Goal: Task Accomplishment & Management: Use online tool/utility

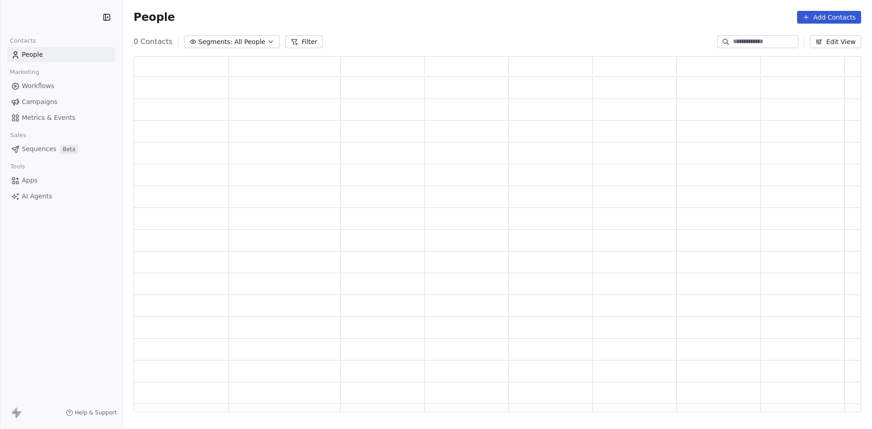
scroll to position [349, 720]
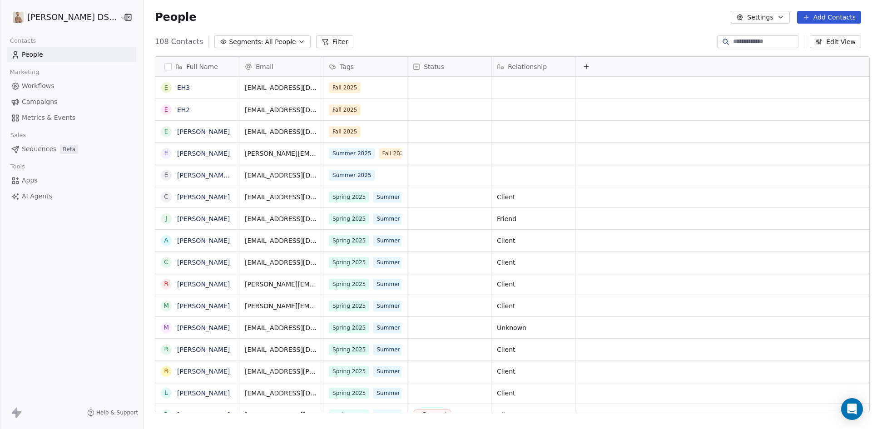
scroll to position [370, 730]
click at [47, 87] on span "Workflows" at bounding box center [38, 86] width 33 height 10
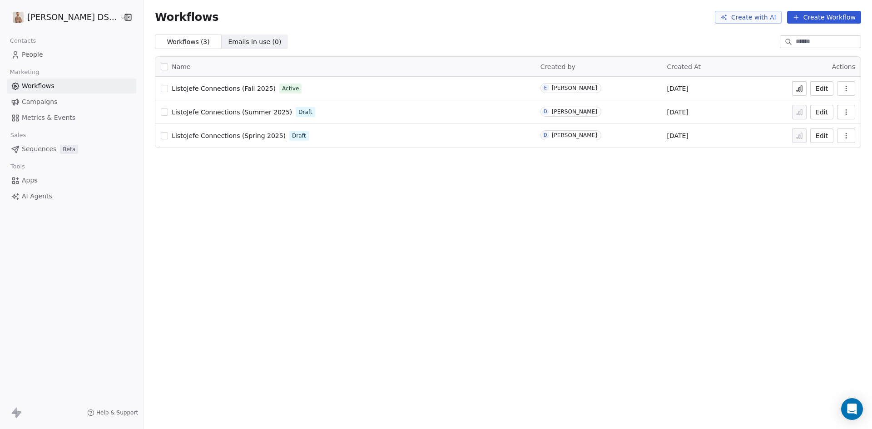
click at [823, 15] on button "Create Workflow" at bounding box center [824, 17] width 74 height 13
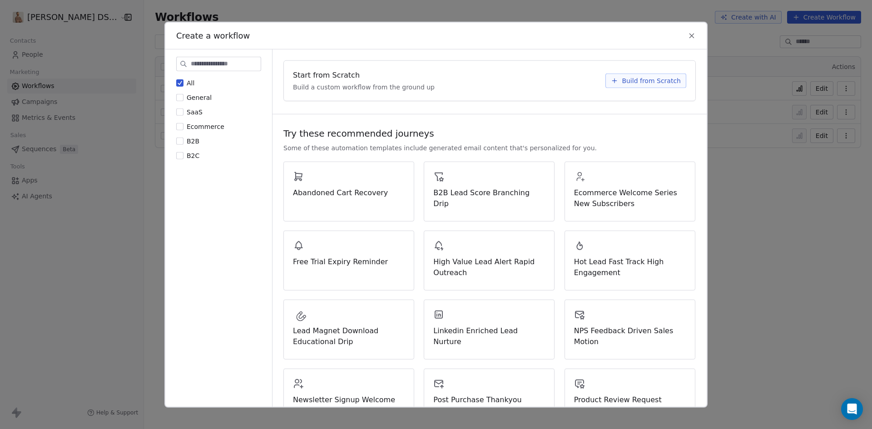
click at [652, 84] on span "Build from Scratch" at bounding box center [650, 80] width 59 height 9
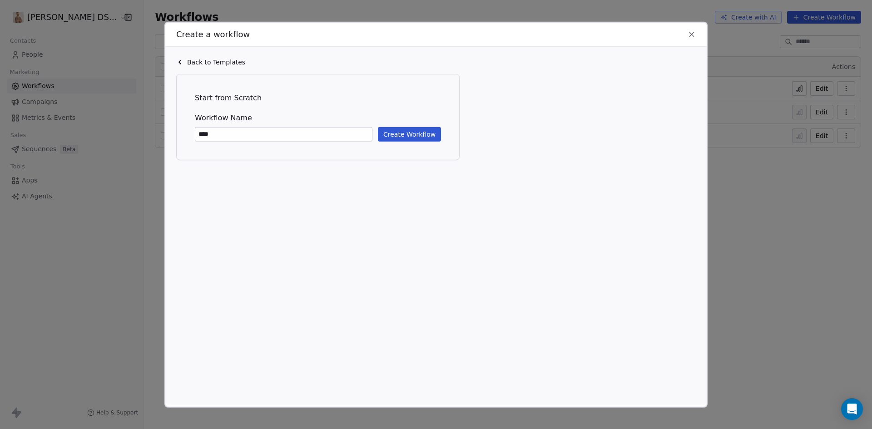
type input "****"
click at [418, 132] on button "Create Workflow" at bounding box center [409, 134] width 63 height 15
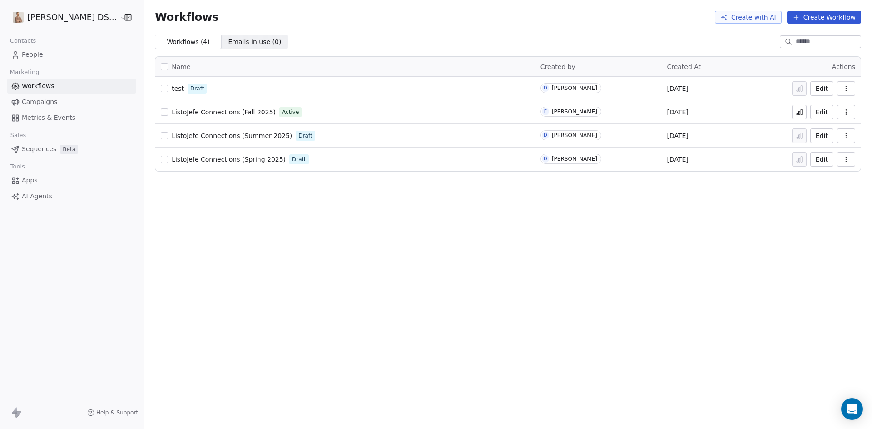
click at [828, 86] on button "Edit" at bounding box center [821, 88] width 23 height 15
click at [799, 90] on icon at bounding box center [799, 90] width 1 height 4
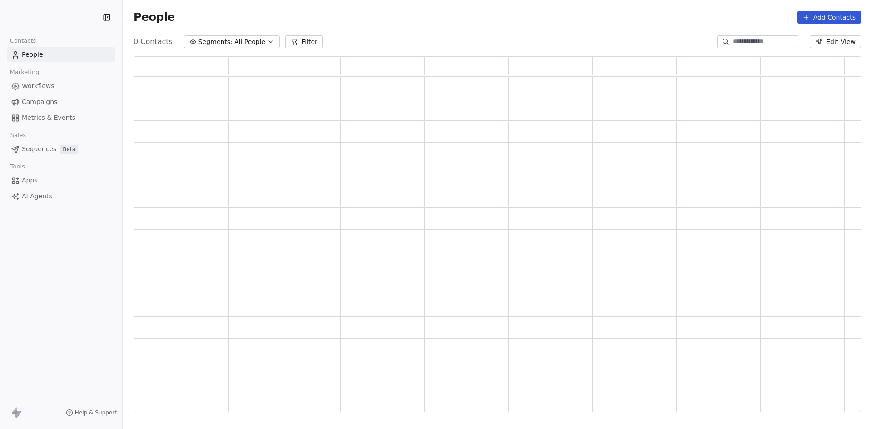
scroll to position [349, 720]
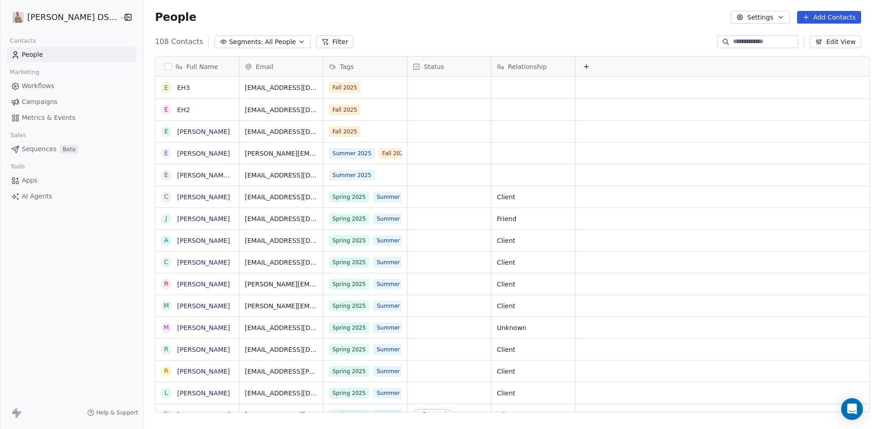
scroll to position [370, 730]
click at [360, 130] on icon "grid" at bounding box center [363, 130] width 7 height 7
click at [816, 18] on button "Add Contacts" at bounding box center [829, 17] width 64 height 13
click at [813, 36] on span "Create new contact" at bounding box center [833, 37] width 62 height 10
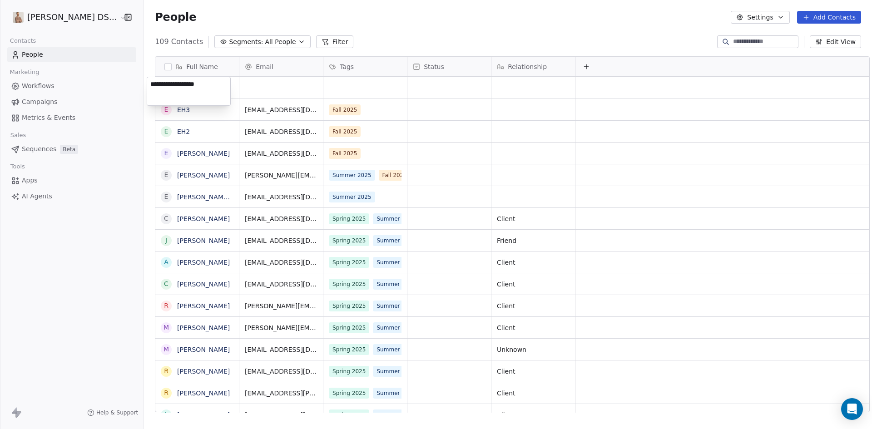
type textarea "**********"
click at [273, 88] on html "Daniel Simpson DS Realty Contacts People Marketing Workflows Campaigns Metrics …" at bounding box center [436, 214] width 872 height 429
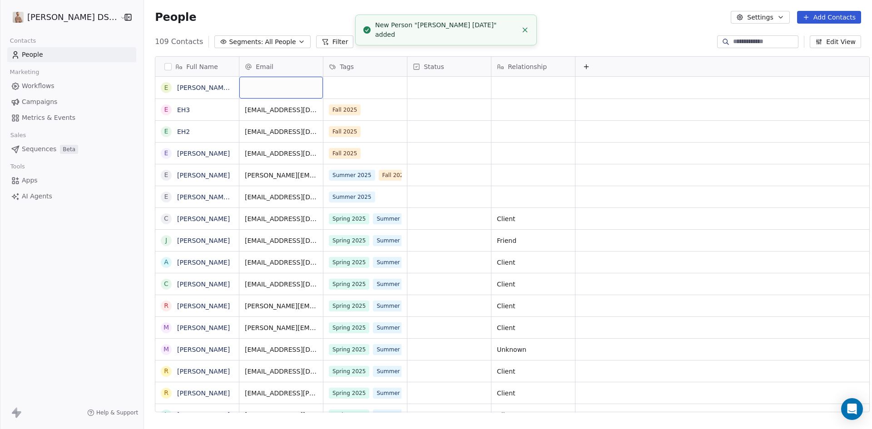
click at [271, 87] on div "grid" at bounding box center [281, 88] width 84 height 22
click at [276, 87] on input "**********" at bounding box center [273, 88] width 80 height 18
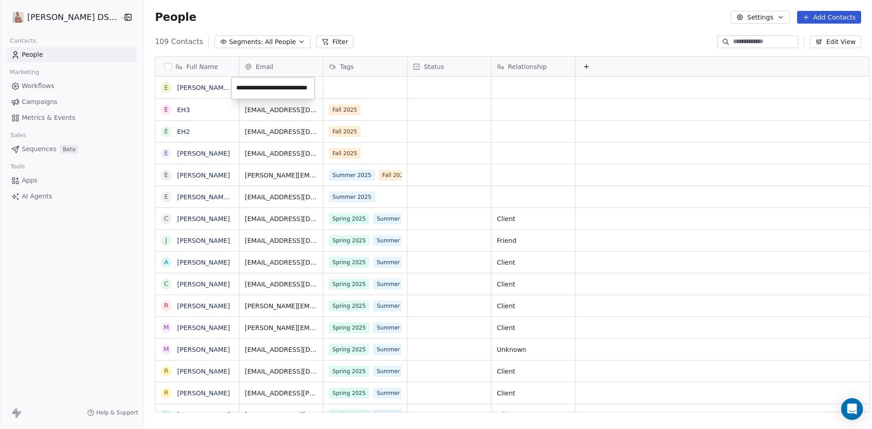
type input "**********"
click at [355, 88] on div "grid" at bounding box center [365, 88] width 84 height 22
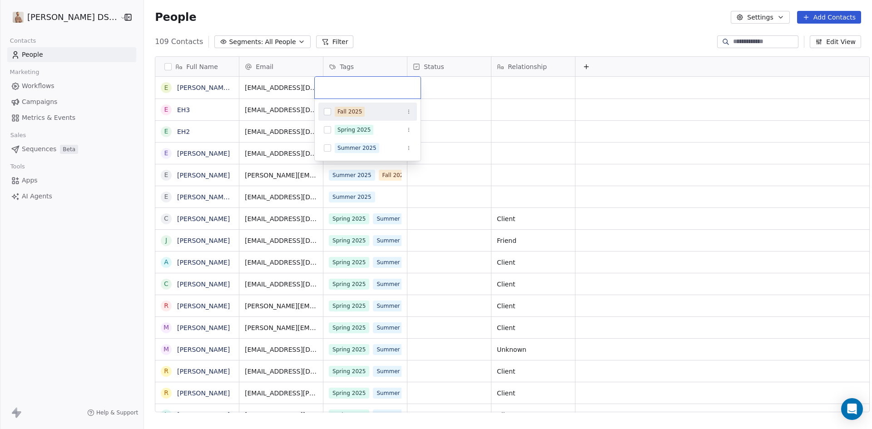
click at [337, 114] on span "Fall 2025" at bounding box center [350, 112] width 30 height 10
click at [455, 93] on html "Daniel Simpson DS Realty Contacts People Marketing Workflows Campaigns Metrics …" at bounding box center [436, 214] width 872 height 429
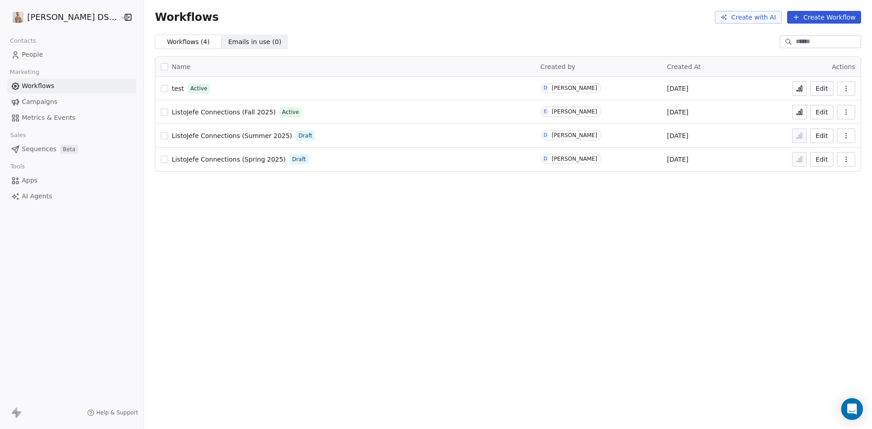
click at [846, 89] on icon "button" at bounding box center [845, 88] width 0 height 0
click at [228, 93] on div "test Active" at bounding box center [345, 88] width 369 height 13
click at [851, 87] on button "button" at bounding box center [846, 88] width 18 height 15
click at [811, 152] on span "Delete" at bounding box center [818, 153] width 21 height 9
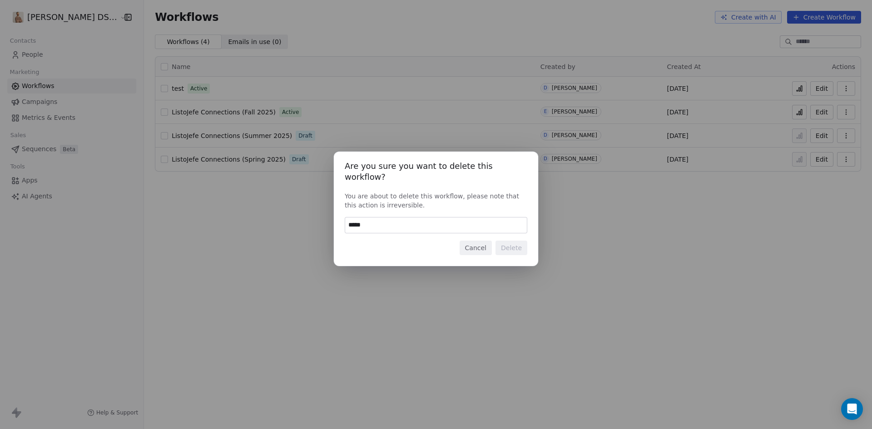
type input "******"
